Goal: Task Accomplishment & Management: Complete application form

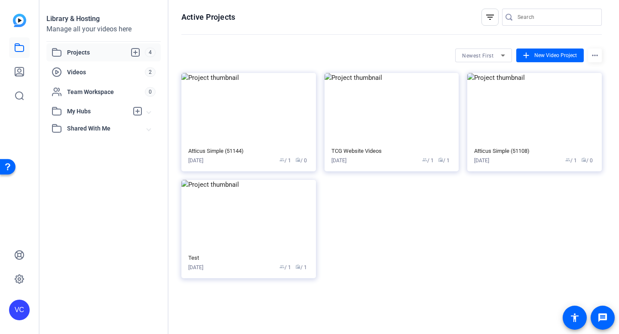
click at [74, 52] on span "Projects" at bounding box center [106, 52] width 78 height 10
click at [19, 72] on icon at bounding box center [19, 71] width 9 height 9
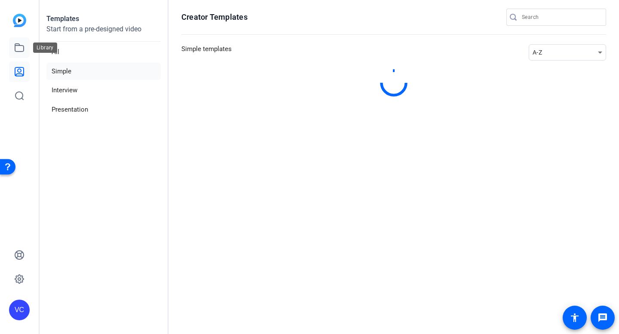
click at [16, 46] on icon at bounding box center [19, 48] width 10 height 10
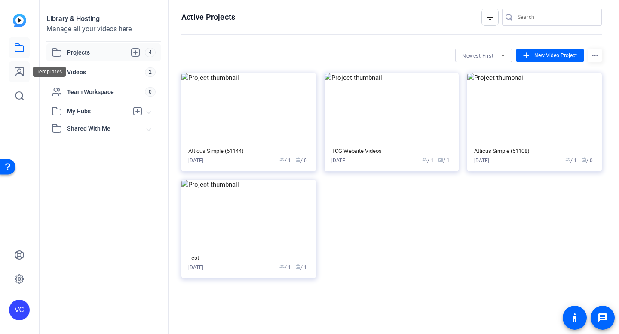
click at [18, 68] on icon at bounding box center [19, 72] width 10 height 10
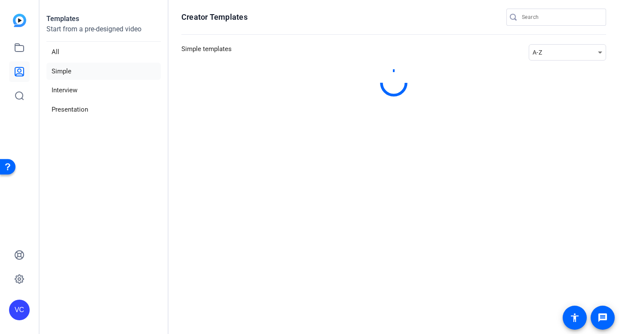
click at [17, 23] on img at bounding box center [19, 20] width 13 height 13
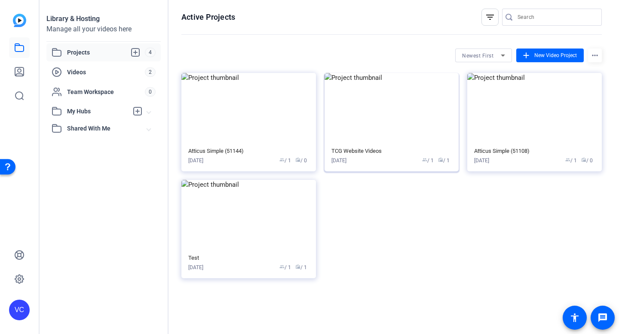
click at [381, 118] on img at bounding box center [391, 108] width 134 height 70
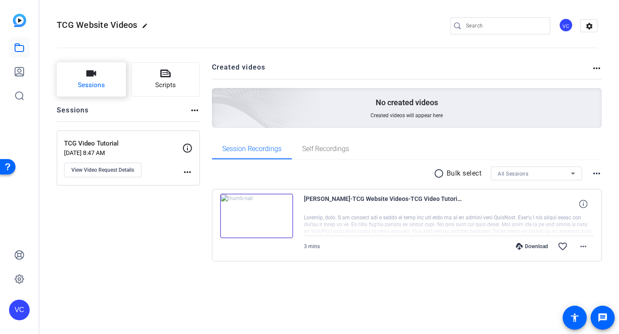
click at [97, 82] on span "Sessions" at bounding box center [91, 85] width 27 height 10
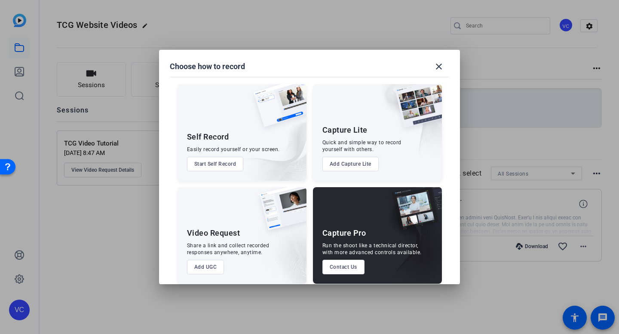
click at [201, 267] on button "Add UGC" at bounding box center [205, 267] width 37 height 15
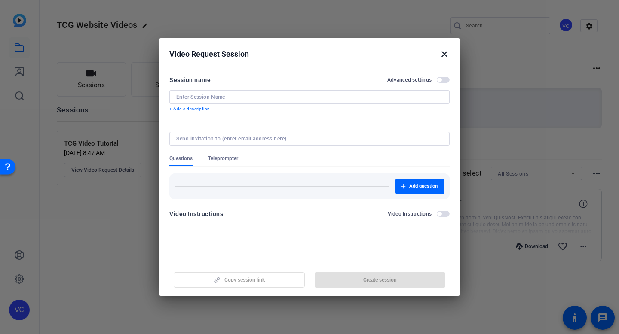
click at [0, 0] on input at bounding box center [0, 0] width 0 height 0
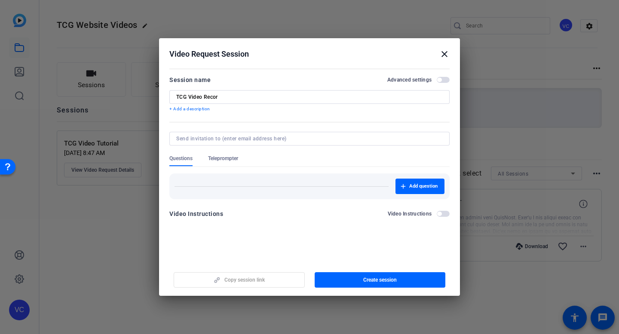
click at [0, 0] on div "TCG Video Recor" at bounding box center [0, 0] width 0 height 0
drag, startPoint x: 172, startPoint y: 96, endPoint x: 217, endPoint y: 98, distance: 44.3
click at [0, 0] on div "TCG Video Recor" at bounding box center [0, 0] width 0 height 0
drag, startPoint x: 226, startPoint y: 98, endPoint x: 163, endPoint y: 98, distance: 63.2
click at [163, 98] on mat-dialog-content "Session name Advanced settings TCG Video Recor + Add a description Questions Te…" at bounding box center [309, 150] width 301 height 168
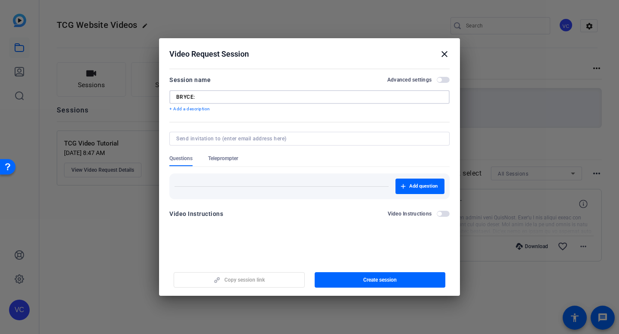
drag, startPoint x: 217, startPoint y: 94, endPoint x: 153, endPoint y: 93, distance: 64.0
click at [153, 93] on div "Choose how to record close Self Record Easily record yourself or your screen. S…" at bounding box center [309, 167] width 619 height 334
type input "Insurance - Bryce"
click at [0, 0] on input at bounding box center [0, 0] width 0 height 0
type input "bryce"
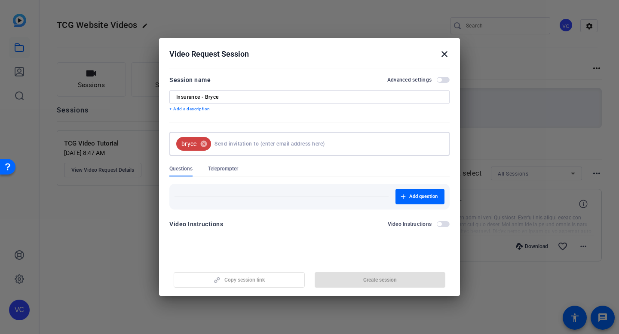
click at [0, 0] on input at bounding box center [0, 0] width 0 height 0
click at [204, 145] on mat-icon "cancel" at bounding box center [203, 144] width 15 height 8
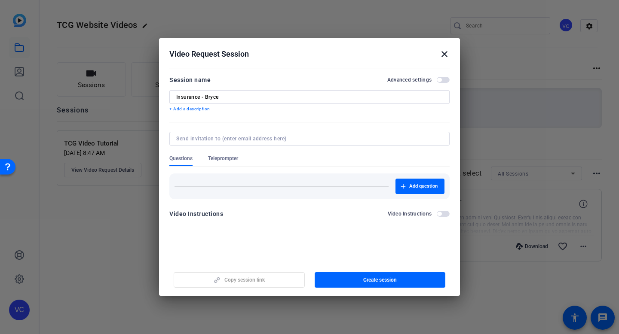
click at [0, 0] on input at bounding box center [0, 0] width 0 height 0
paste input "[EMAIL_ADDRESS][PERSON_NAME][DOMAIN_NAME]"
type input "[EMAIL_ADDRESS][PERSON_NAME][DOMAIN_NAME]"
click at [0, 0] on form "Session name Advanced settings Insurance - [PERSON_NAME] + Add a description Qu…" at bounding box center [0, 0] width 0 height 0
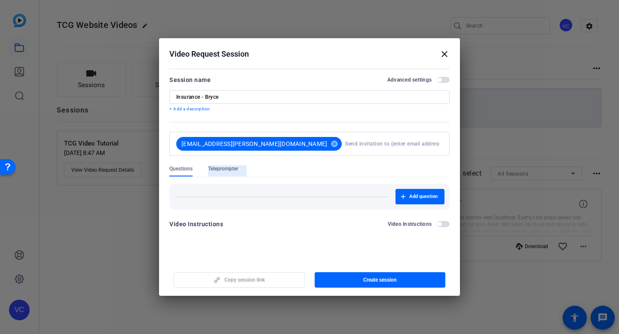
click at [223, 168] on span "Teleprompter" at bounding box center [223, 168] width 30 height 7
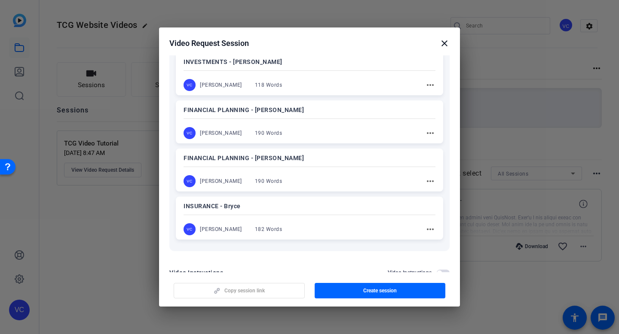
scroll to position [198, 0]
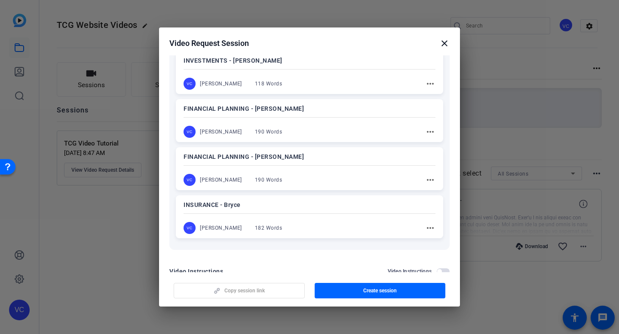
click at [234, 217] on div "INSURANCE - Bryce VC [PERSON_NAME] 182 Words more_horiz" at bounding box center [309, 216] width 267 height 43
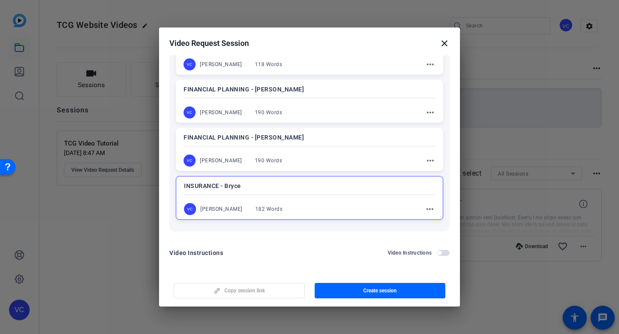
click at [0, 0] on span "button" at bounding box center [0, 0] width 0 height 0
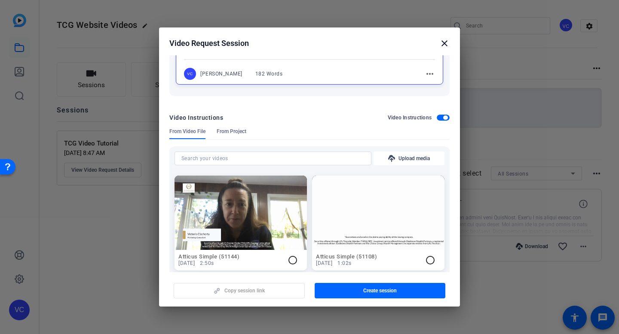
scroll to position [386, 0]
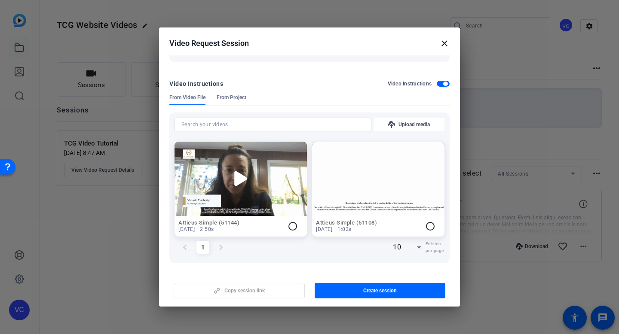
click at [232, 196] on img at bounding box center [240, 179] width 132 height 74
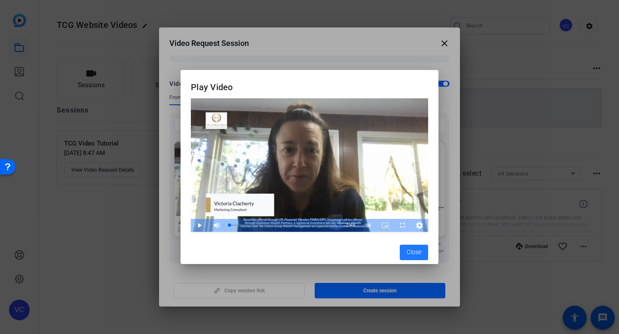
click at [407, 251] on span "Close" at bounding box center [413, 252] width 15 height 9
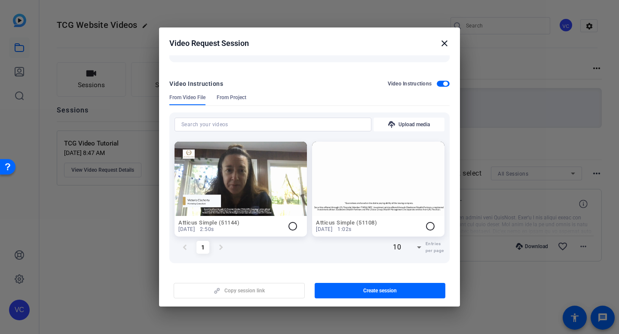
click at [289, 225] on mat-icon "radio_button_unchecked" at bounding box center [292, 226] width 10 height 10
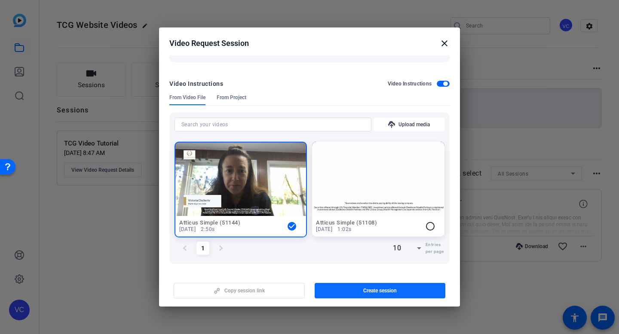
click at [358, 292] on span "button" at bounding box center [379, 291] width 131 height 21
click at [225, 296] on span "button" at bounding box center [239, 291] width 130 height 21
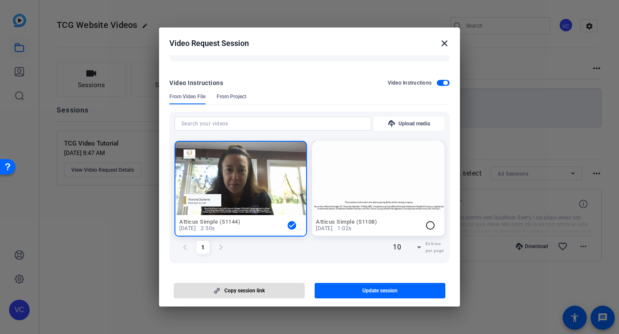
scroll to position [387, 0]
click at [367, 293] on span "Update session" at bounding box center [379, 290] width 35 height 7
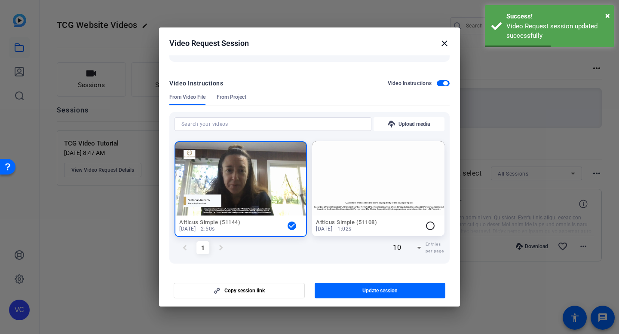
click at [447, 43] on mat-icon "close" at bounding box center [444, 43] width 10 height 10
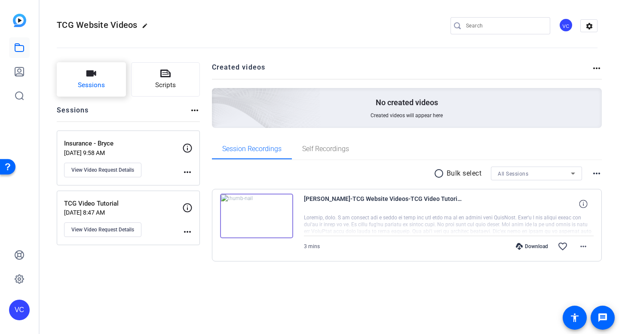
click at [86, 85] on span "Sessions" at bounding box center [91, 85] width 27 height 10
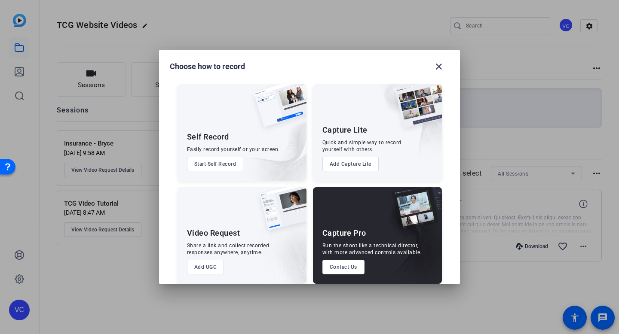
click at [202, 264] on button "Add UGC" at bounding box center [205, 267] width 37 height 15
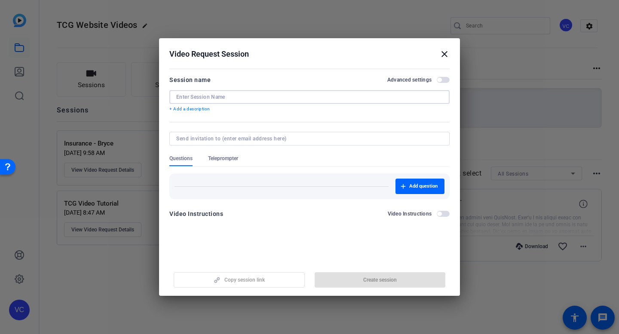
click at [199, 96] on input at bounding box center [309, 97] width 266 height 7
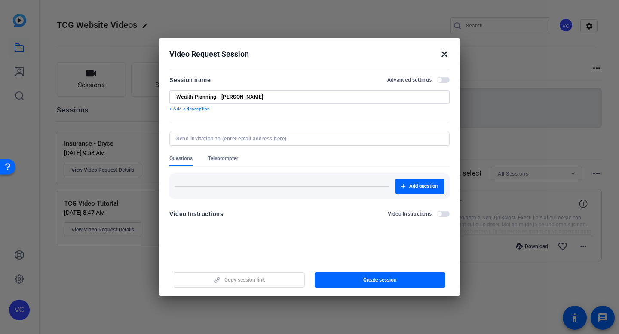
type input "Wealth Planning - [PERSON_NAME]"
click at [259, 139] on input at bounding box center [307, 138] width 263 height 7
paste input "[PERSON_NAME][EMAIL_ADDRESS][PERSON_NAME][DOMAIN_NAME]"
type input "[PERSON_NAME][EMAIL_ADDRESS][PERSON_NAME][DOMAIN_NAME]"
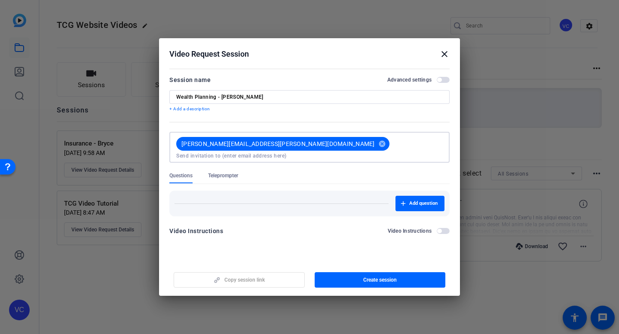
click at [310, 148] on mat-form-field "[PERSON_NAME][EMAIL_ADDRESS][PERSON_NAME][DOMAIN_NAME] cancel" at bounding box center [309, 152] width 280 height 40
click at [226, 172] on span "Teleprompter" at bounding box center [223, 175] width 30 height 7
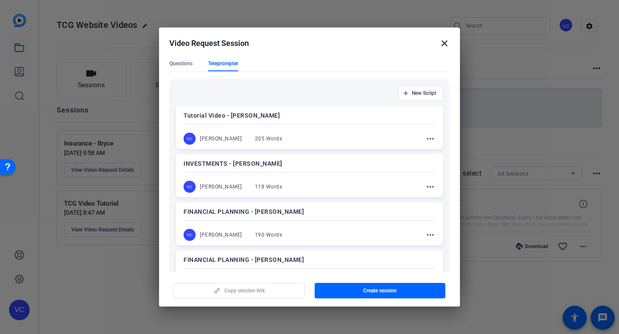
scroll to position [104, 0]
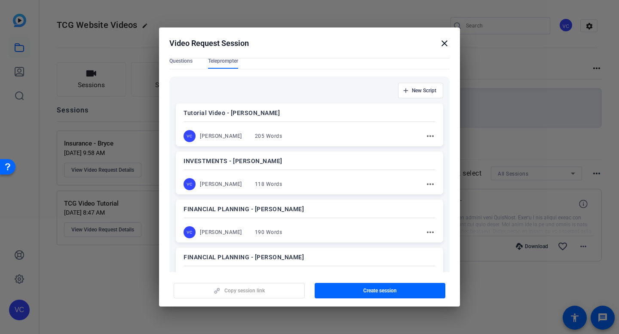
click at [250, 217] on div "FINANCIAL PLANNING - [PERSON_NAME] VC [PERSON_NAME] 190 Words more_horiz" at bounding box center [309, 221] width 267 height 43
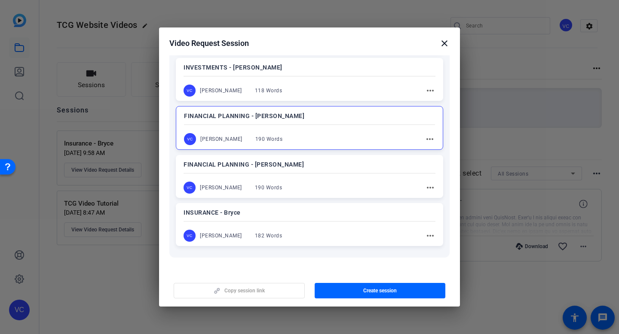
scroll to position [217, 0]
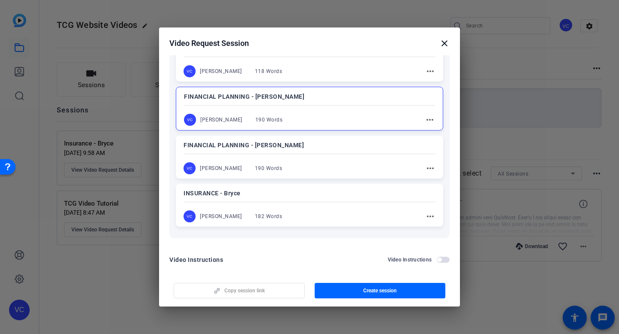
click at [442, 257] on span "button" at bounding box center [442, 260] width 13 height 6
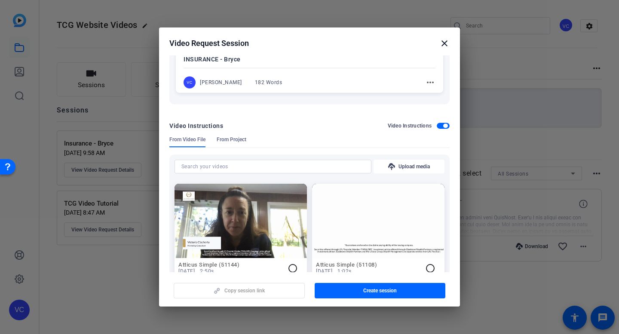
scroll to position [360, 0]
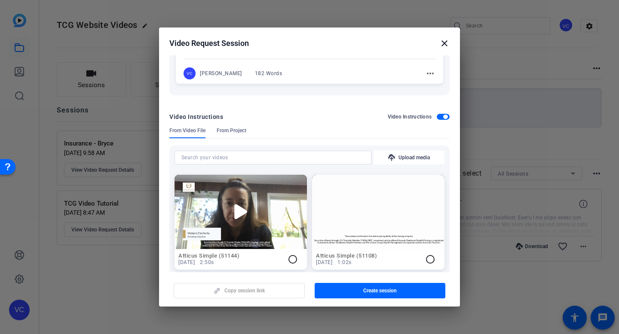
click at [249, 225] on img at bounding box center [240, 212] width 132 height 74
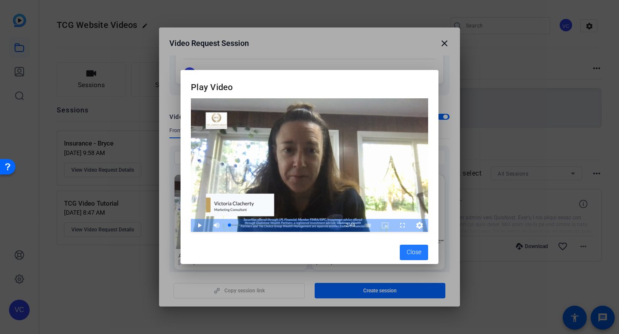
click at [403, 250] on span "button" at bounding box center [414, 252] width 28 height 21
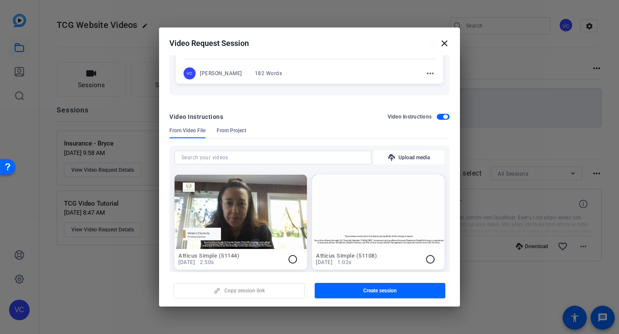
click at [290, 254] on mat-icon "radio_button_unchecked" at bounding box center [292, 259] width 10 height 10
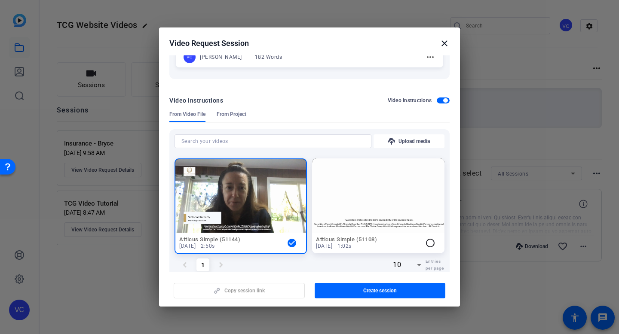
scroll to position [387, 0]
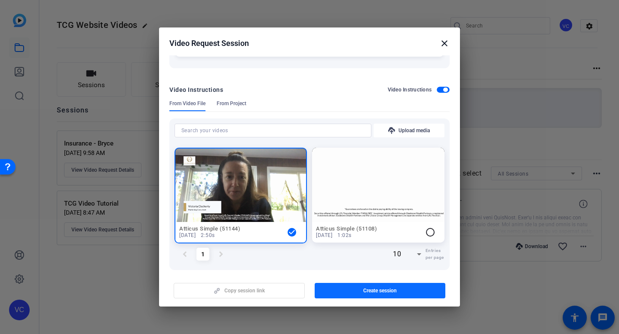
click at [392, 292] on span "Create session" at bounding box center [380, 290] width 34 height 7
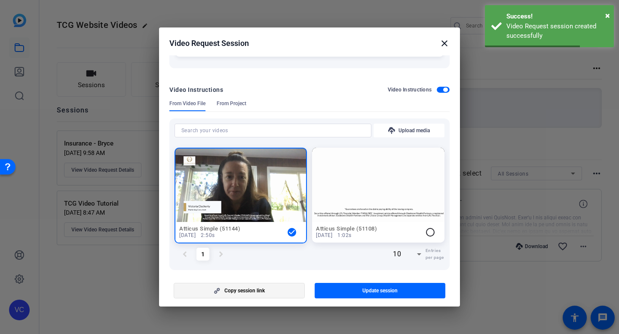
click at [264, 287] on span "button" at bounding box center [239, 291] width 130 height 21
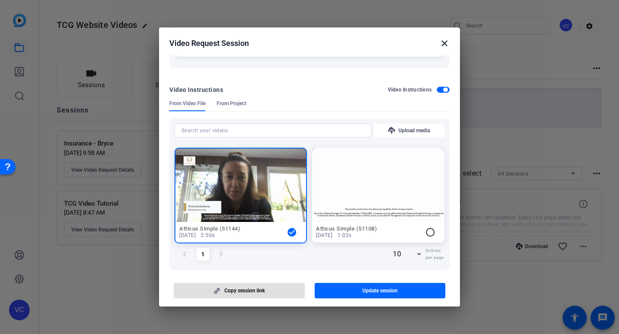
click at [442, 40] on mat-icon "close" at bounding box center [444, 43] width 10 height 10
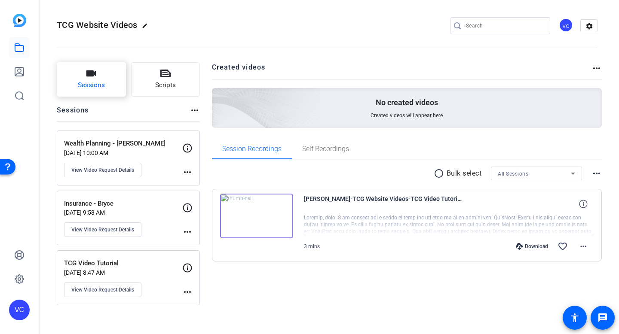
click at [58, 67] on button "Sessions" at bounding box center [91, 79] width 69 height 34
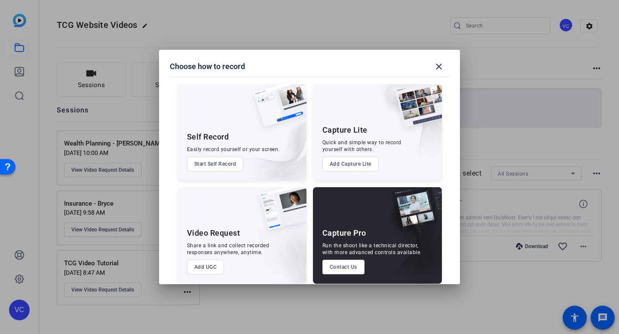
click at [201, 269] on button "Add UGC" at bounding box center [205, 267] width 37 height 15
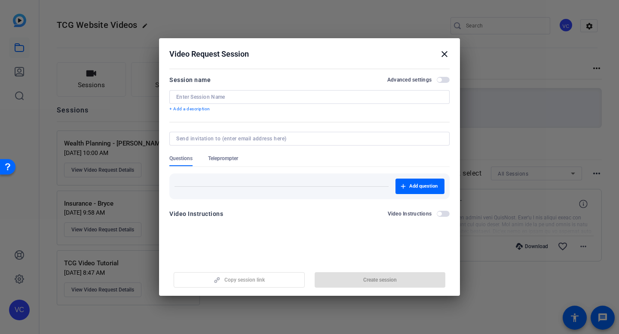
click at [208, 98] on input at bounding box center [309, 97] width 266 height 7
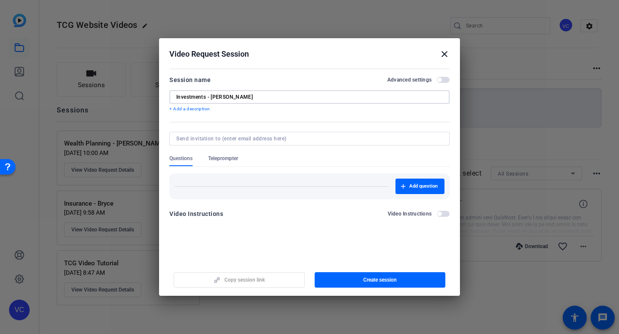
type input "Investments - [PERSON_NAME]"
click at [193, 139] on input at bounding box center [307, 138] width 263 height 7
paste input "[EMAIL_ADDRESS][PERSON_NAME][DOMAIN_NAME]"
type input "[EMAIL_ADDRESS][PERSON_NAME][DOMAIN_NAME]"
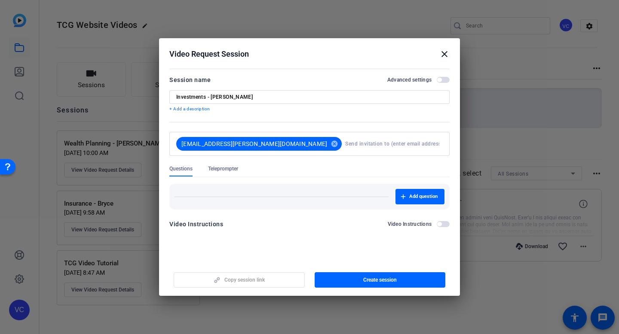
click at [272, 157] on form "Session name Advanced settings Investments - [PERSON_NAME] + Add a description …" at bounding box center [309, 155] width 280 height 160
click at [232, 168] on span "Teleprompter" at bounding box center [223, 168] width 30 height 7
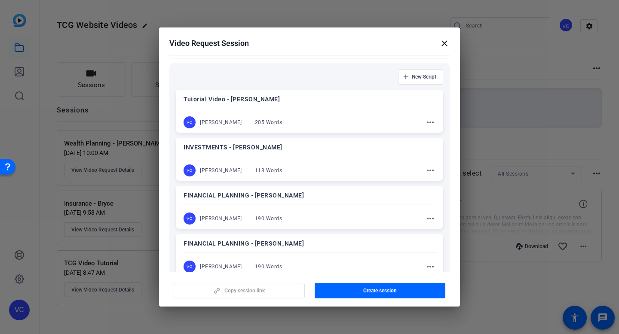
scroll to position [113, 0]
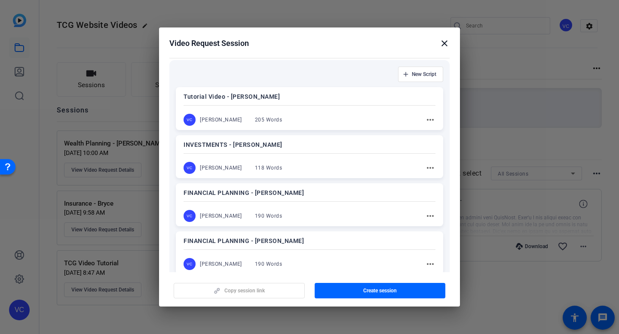
click at [229, 156] on div "INVESTMENTS - Ira VC [PERSON_NAME] 118 Words more_horiz" at bounding box center [309, 156] width 267 height 43
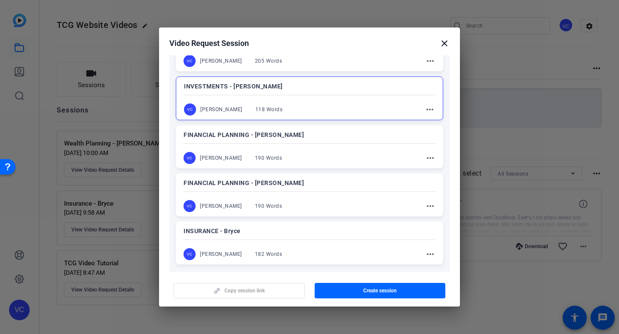
scroll to position [217, 0]
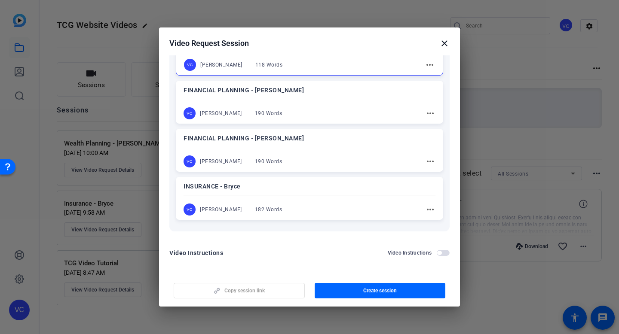
click at [447, 256] on div "Video Instructions" at bounding box center [419, 253] width 62 height 7
click at [445, 252] on span "button" at bounding box center [442, 253] width 13 height 6
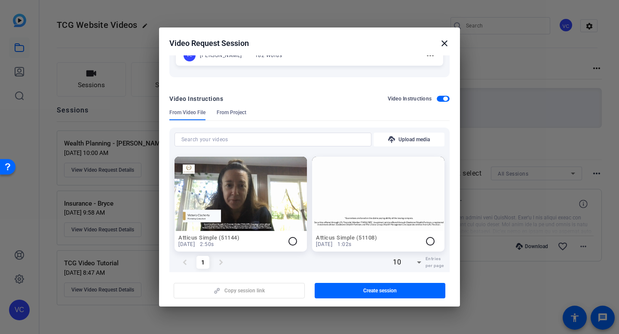
scroll to position [386, 0]
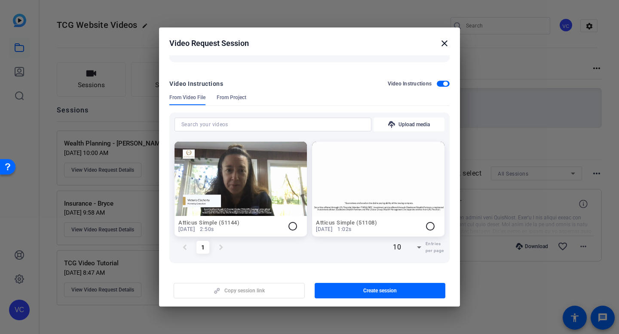
click at [293, 227] on mat-icon "radio_button_unchecked" at bounding box center [292, 226] width 10 height 10
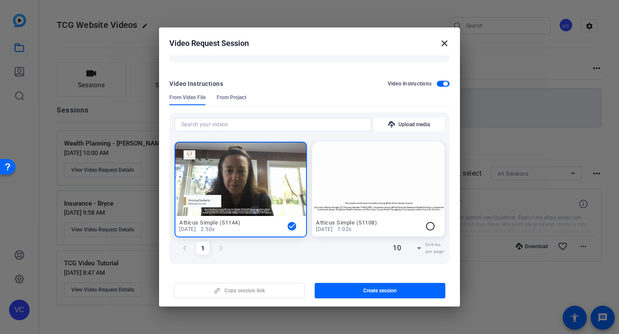
scroll to position [387, 0]
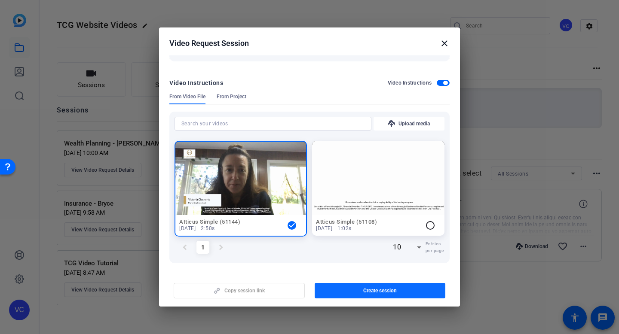
click at [374, 294] on span "Create session" at bounding box center [380, 290] width 34 height 7
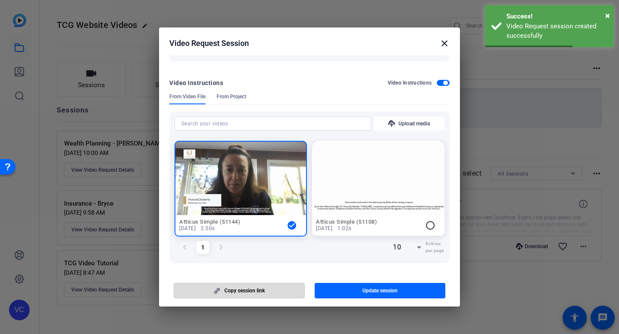
click at [262, 291] on span "Copy session link" at bounding box center [244, 290] width 40 height 7
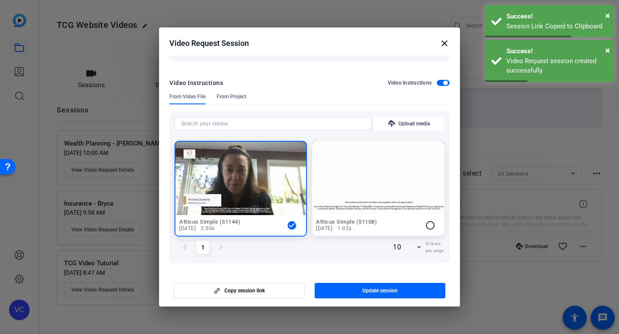
click at [448, 41] on mat-icon "close" at bounding box center [444, 43] width 10 height 10
